Goal: Information Seeking & Learning: Learn about a topic

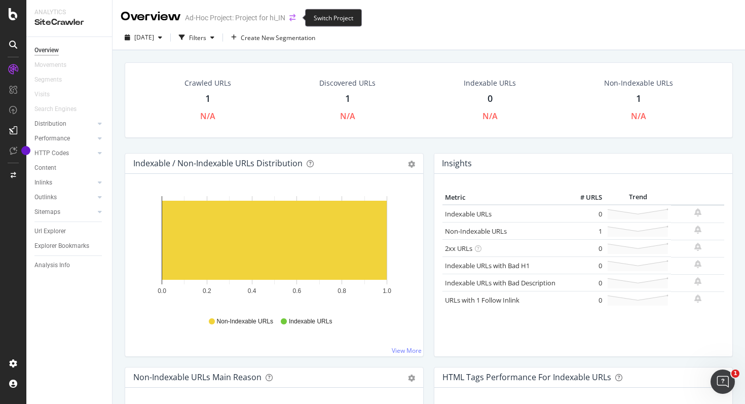
click at [291, 17] on icon "arrow-right-arrow-left" at bounding box center [292, 17] width 6 height 7
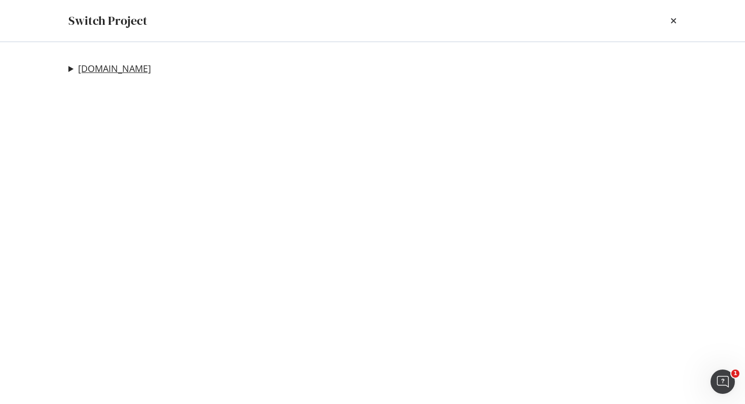
click at [96, 68] on link "[DOMAIN_NAME]" at bounding box center [114, 68] width 73 height 11
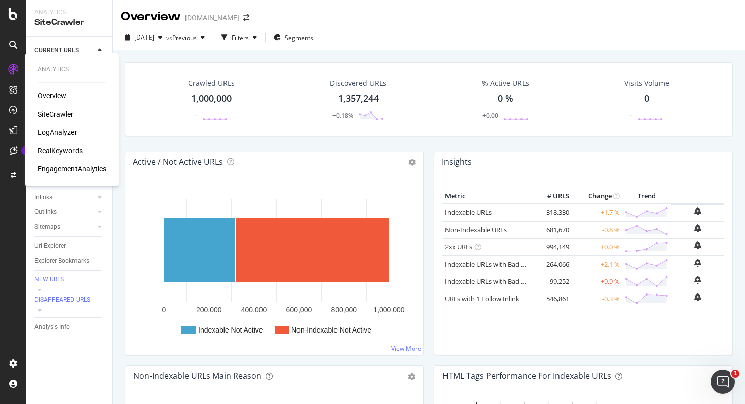
click at [51, 114] on div "SiteCrawler" at bounding box center [56, 114] width 36 height 10
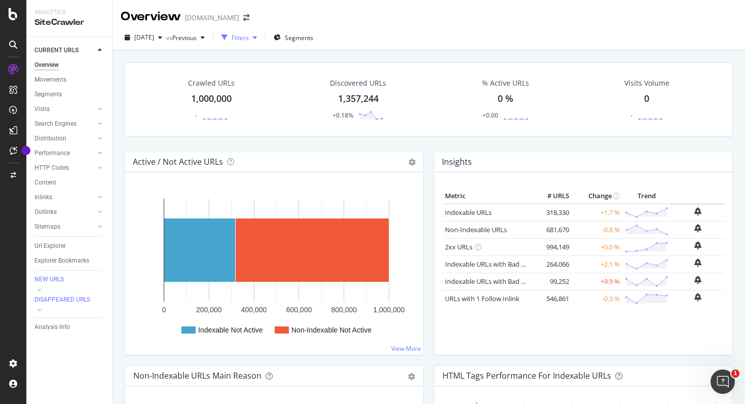
click at [261, 42] on div "Filters" at bounding box center [239, 37] width 44 height 15
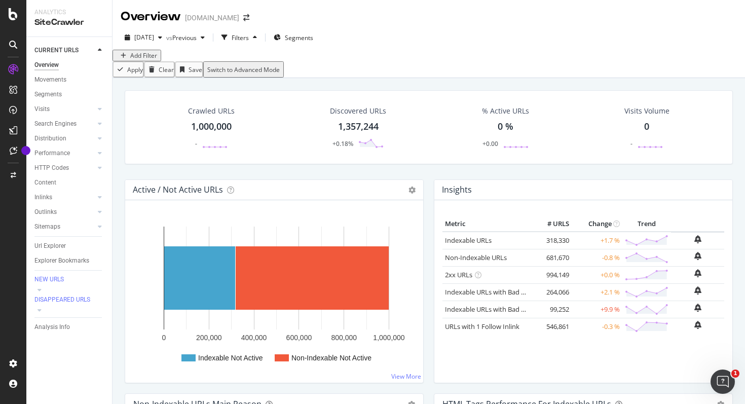
drag, startPoint x: 166, startPoint y: 62, endPoint x: 155, endPoint y: 63, distance: 11.7
click at [164, 61] on div "Add Filter" at bounding box center [429, 56] width 632 height 12
click at [155, 60] on div "Add Filter" at bounding box center [143, 55] width 27 height 9
type input "MX"
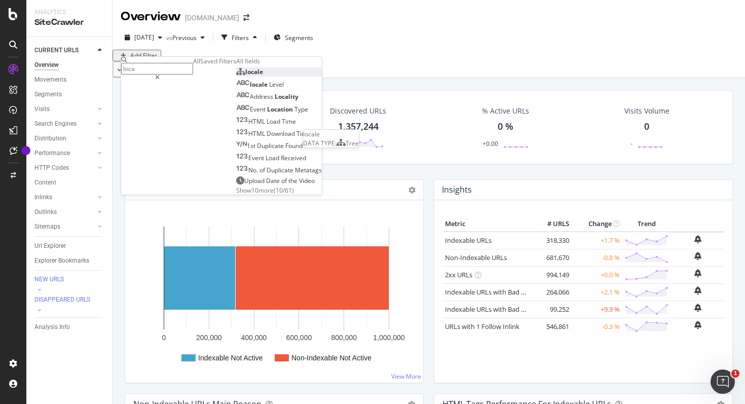
type input "loca"
click at [236, 76] on div "locale" at bounding box center [249, 71] width 27 height 9
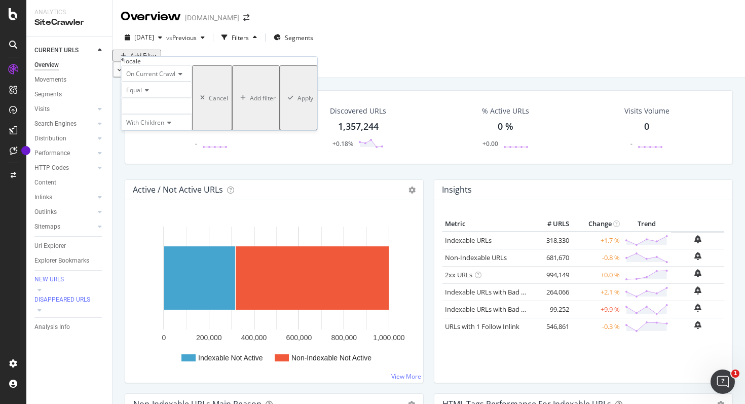
click at [166, 114] on div at bounding box center [156, 106] width 71 height 16
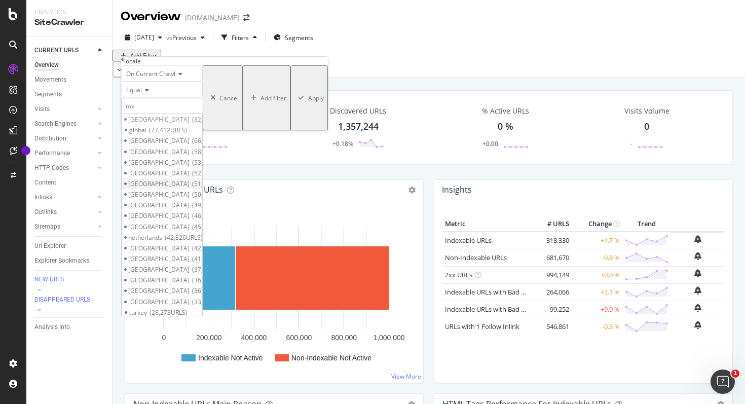
type input "mx"
click at [192, 188] on span "51,205 URLS" at bounding box center [211, 183] width 38 height 9
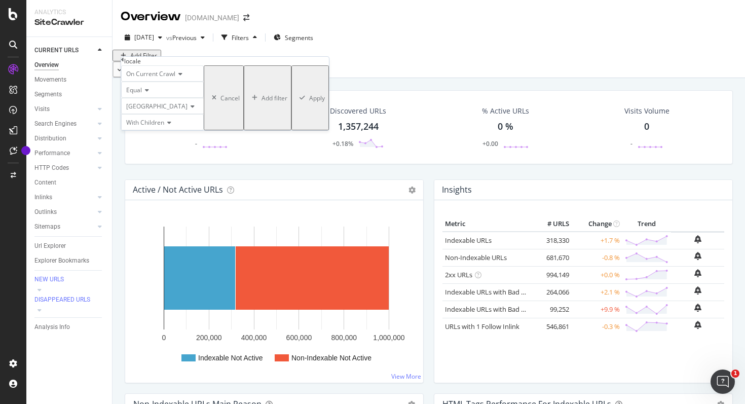
click at [229, 130] on div "On Current Crawl Equal [GEOGRAPHIC_DATA] With Children Cancel Add filter Apply" at bounding box center [225, 97] width 208 height 65
click at [309, 102] on div "Apply" at bounding box center [317, 98] width 16 height 9
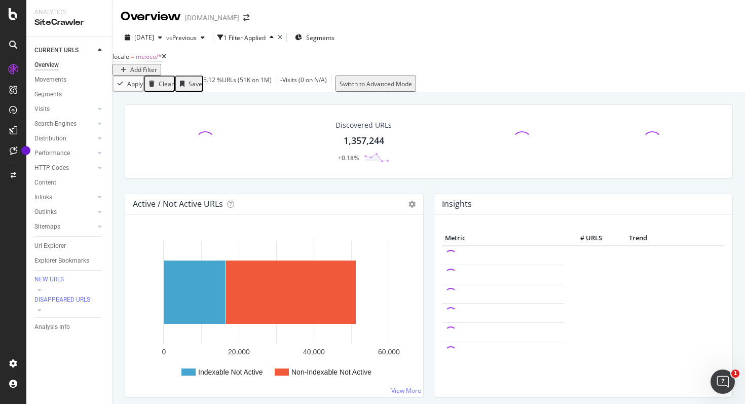
click at [157, 65] on div "Add Filter" at bounding box center [143, 69] width 27 height 9
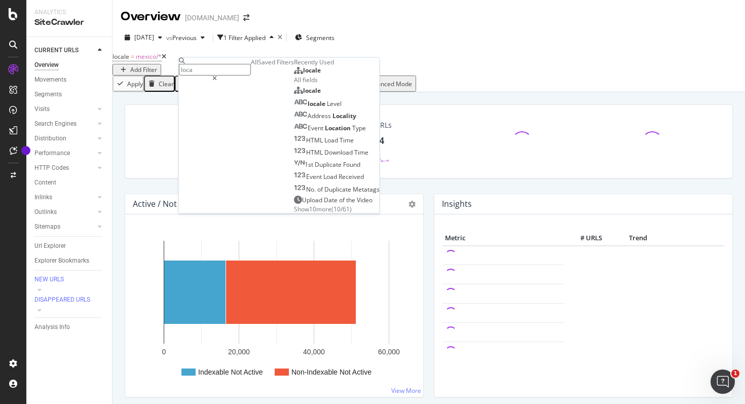
click at [258, 66] on div "Saved Filters" at bounding box center [276, 62] width 36 height 9
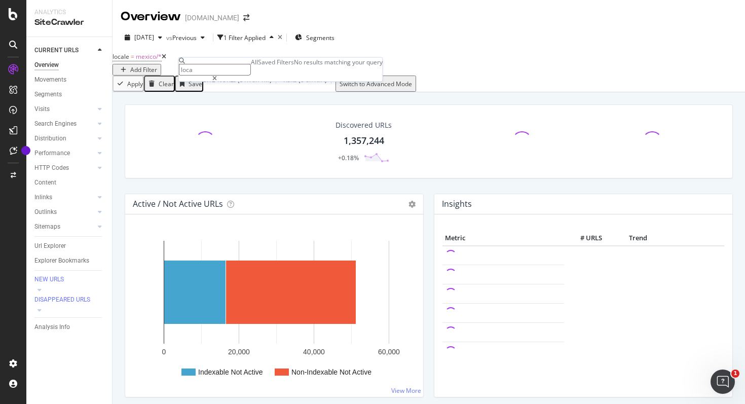
click at [251, 66] on div "All" at bounding box center [254, 62] width 7 height 9
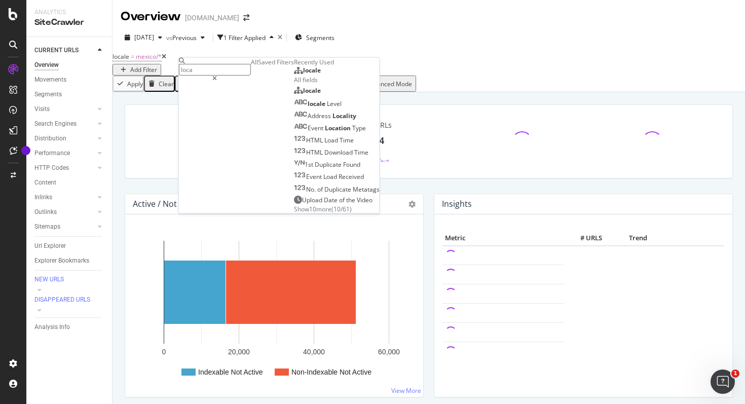
drag, startPoint x: 217, startPoint y: 69, endPoint x: 199, endPoint y: 67, distance: 18.4
click at [199, 67] on input "loca" at bounding box center [215, 70] width 72 height 12
type input "indexabloca"
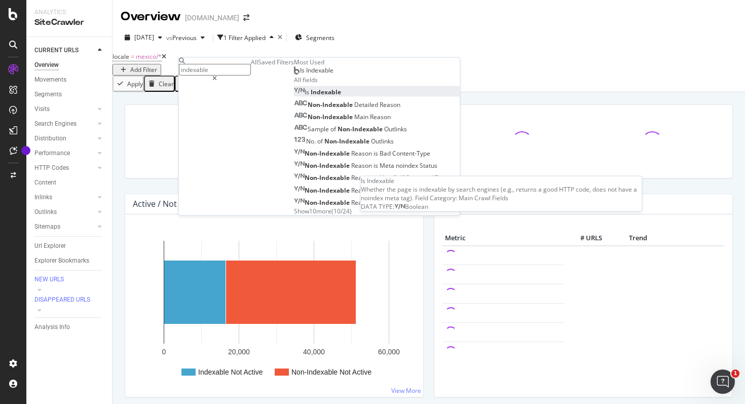
type input "indexable"
click at [311, 96] on span "Indexable" at bounding box center [326, 92] width 30 height 9
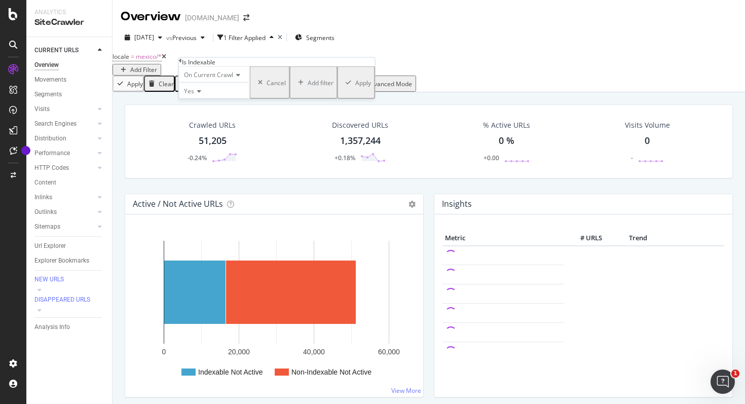
click at [355, 87] on div "Apply" at bounding box center [363, 82] width 16 height 9
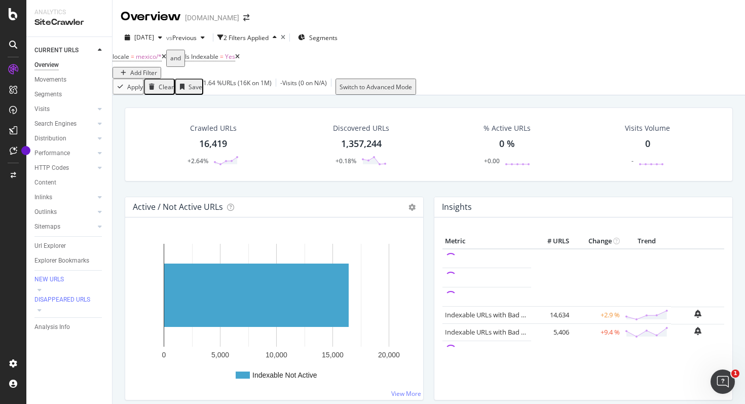
click at [202, 87] on div "Save" at bounding box center [196, 87] width 14 height 9
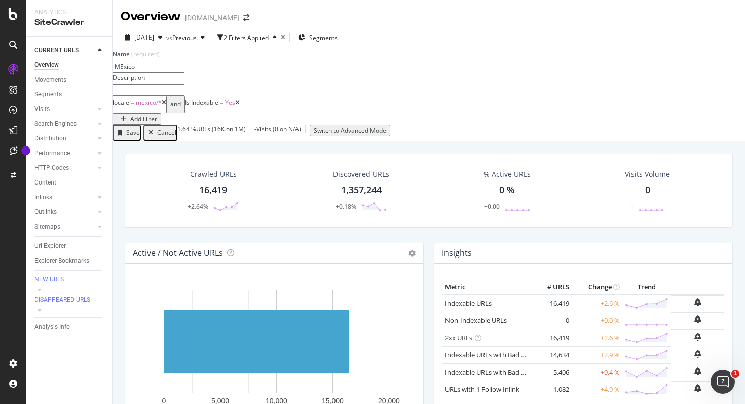
type input "MExico I"
type input "MX Indexable Pages"
click at [184, 96] on input "text" at bounding box center [149, 90] width 72 height 12
type input "This re"
click at [467, 111] on div "locale = [GEOGRAPHIC_DATA]/* and Is Indexable = Yes Add Filter" at bounding box center [429, 110] width 632 height 29
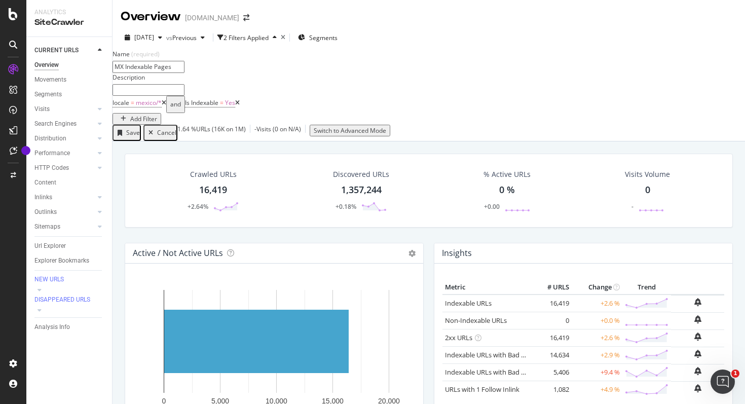
drag, startPoint x: 457, startPoint y: 164, endPoint x: 506, endPoint y: 153, distance: 50.4
click at [386, 135] on div "Switch to Advanced Mode" at bounding box center [350, 130] width 72 height 9
click at [225, 123] on div "Add Filter Group" at bounding box center [202, 119] width 46 height 9
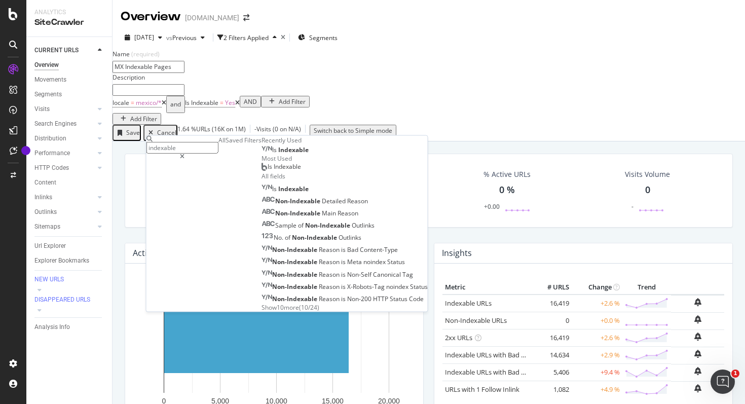
click at [381, 125] on div "locale = [GEOGRAPHIC_DATA]/* and Is Indexable = Yes Add Filter AND Add Filter" at bounding box center [429, 110] width 632 height 29
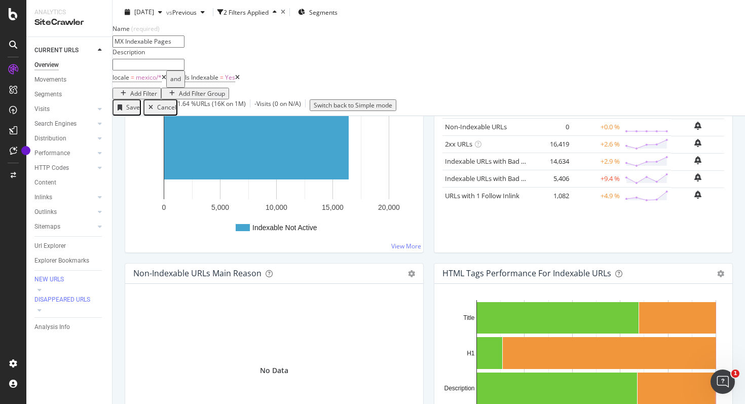
scroll to position [237, 0]
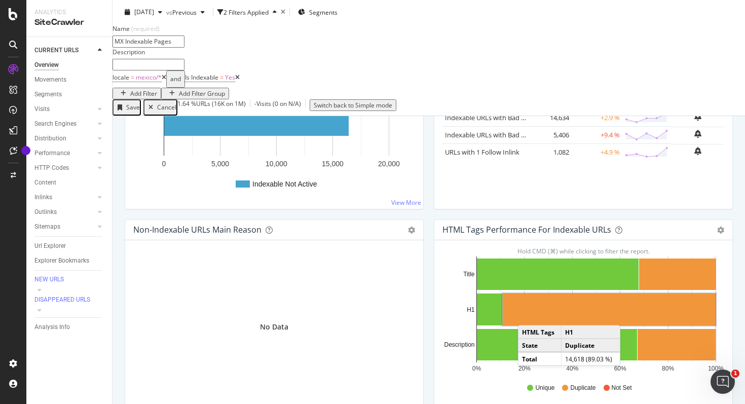
click at [528, 325] on rect "A chart." at bounding box center [609, 309] width 213 height 32
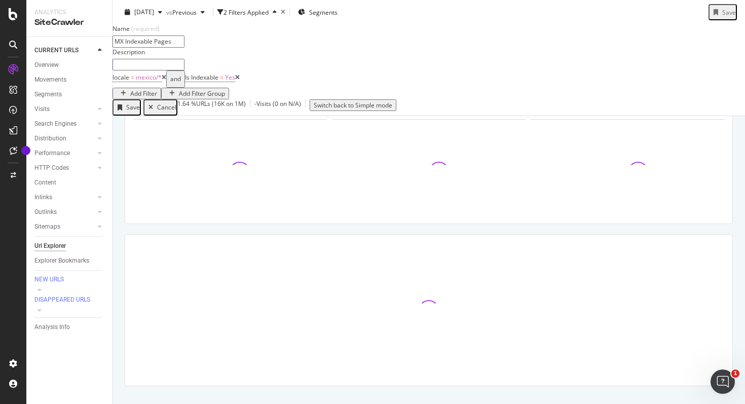
scroll to position [46, 0]
